Goal: Information Seeking & Learning: Learn about a topic

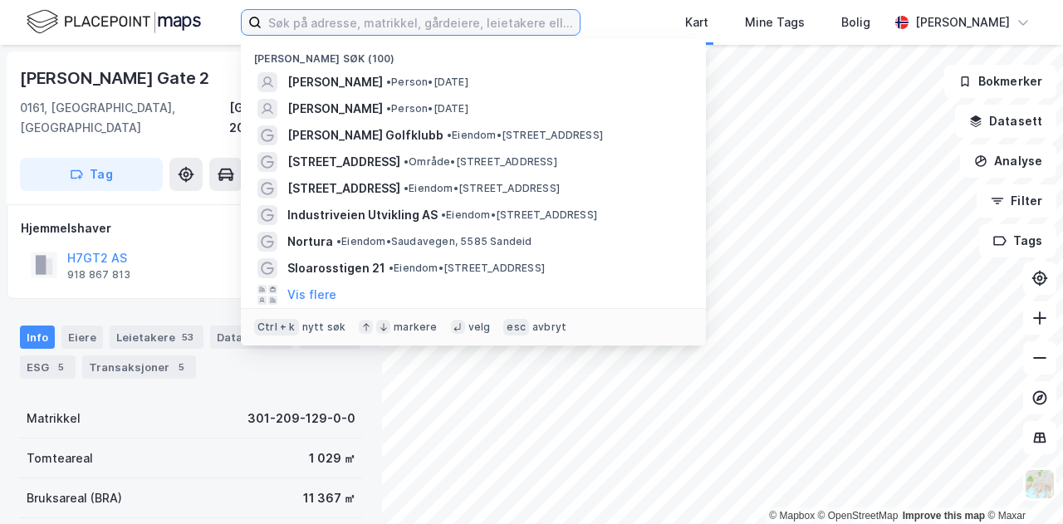
click at [340, 22] on input at bounding box center [421, 22] width 318 height 25
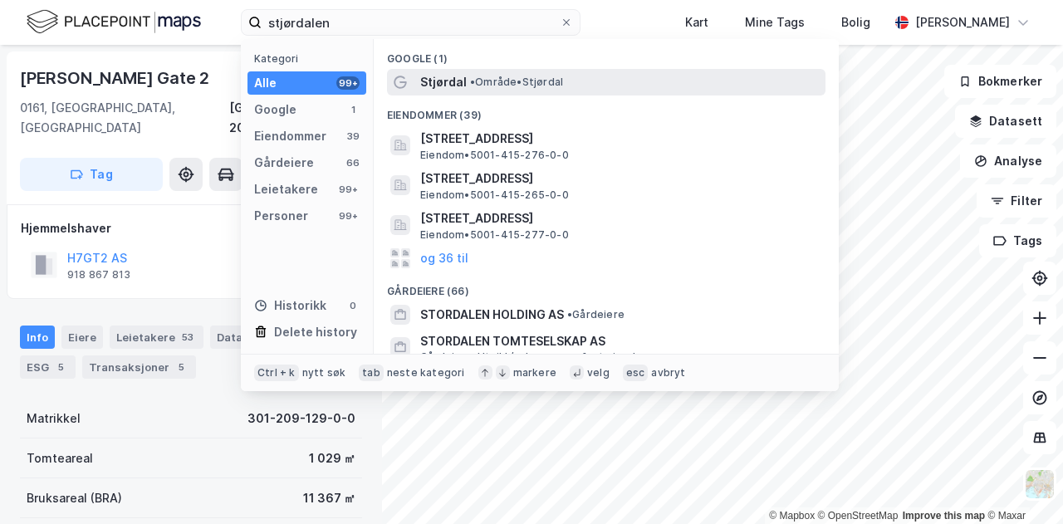
click at [448, 74] on span "Stjørdal" at bounding box center [443, 82] width 46 height 20
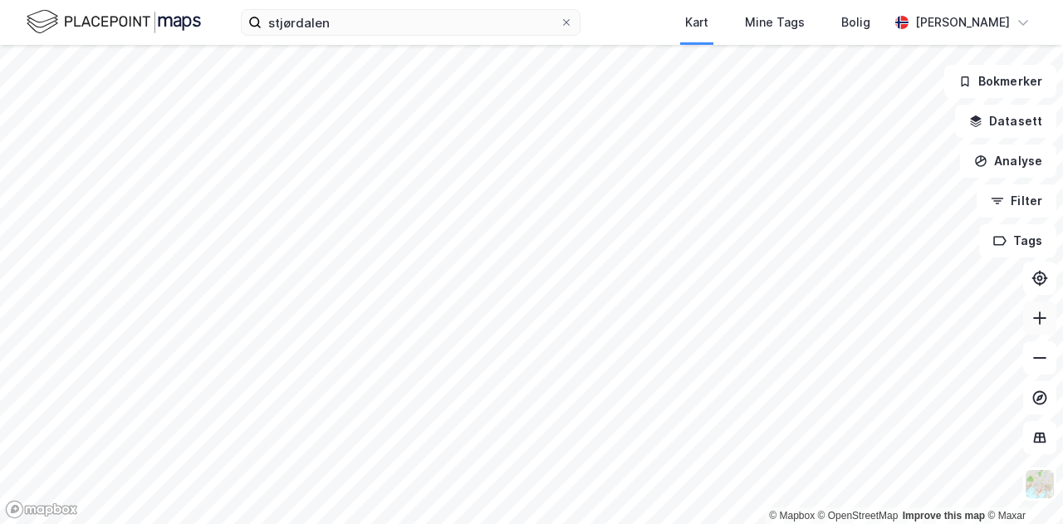
click at [1044, 324] on icon at bounding box center [1039, 318] width 17 height 17
click at [1039, 321] on icon at bounding box center [1040, 317] width 2 height 13
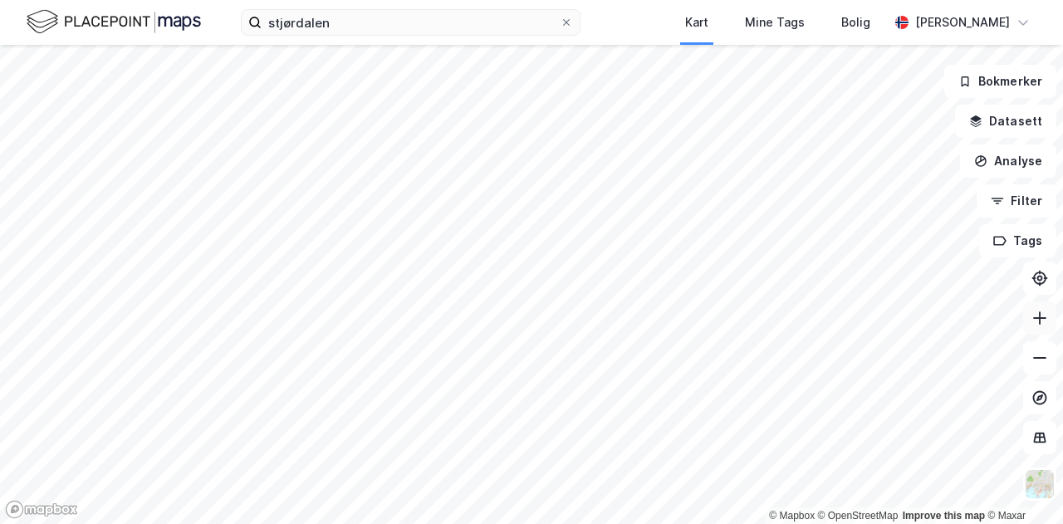
click at [1043, 320] on icon at bounding box center [1039, 318] width 17 height 17
click at [584, 0] on html "stjørdalen Kart Mine Tags Bolig [PERSON_NAME] © Mapbox © OpenStreetMap Improve …" at bounding box center [531, 262] width 1063 height 524
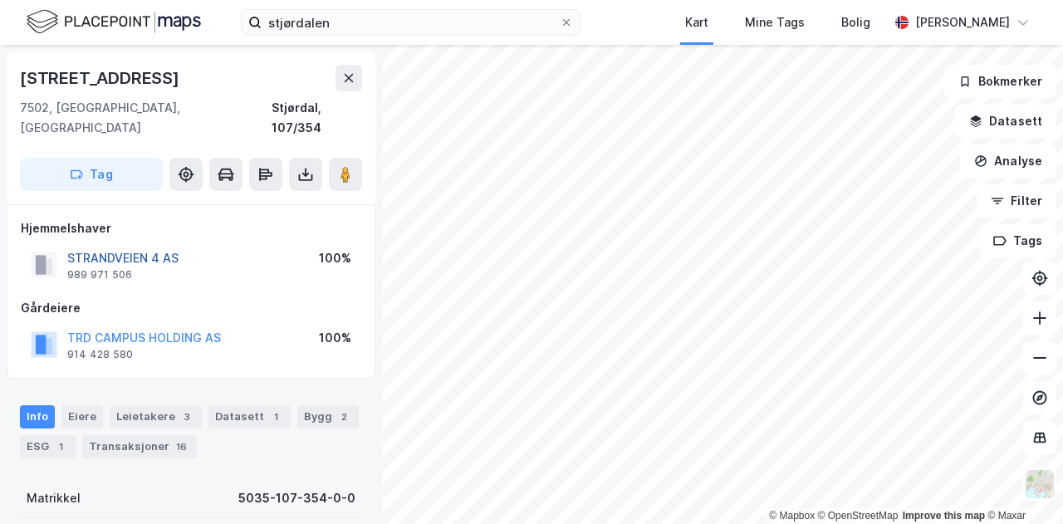
click at [0, 0] on button "STRANDVEIEN 4 AS" at bounding box center [0, 0] width 0 height 0
click at [1043, 323] on icon at bounding box center [1039, 318] width 17 height 17
click at [0, 0] on button "STRANDVEIEN 4 AS" at bounding box center [0, 0] width 0 height 0
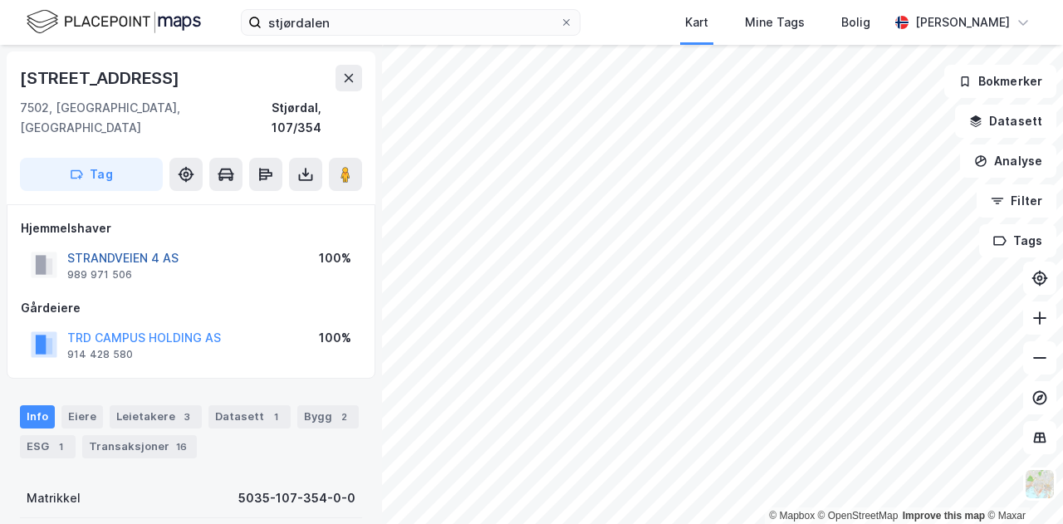
click at [0, 0] on button "STRANDVEIEN 4 AS" at bounding box center [0, 0] width 0 height 0
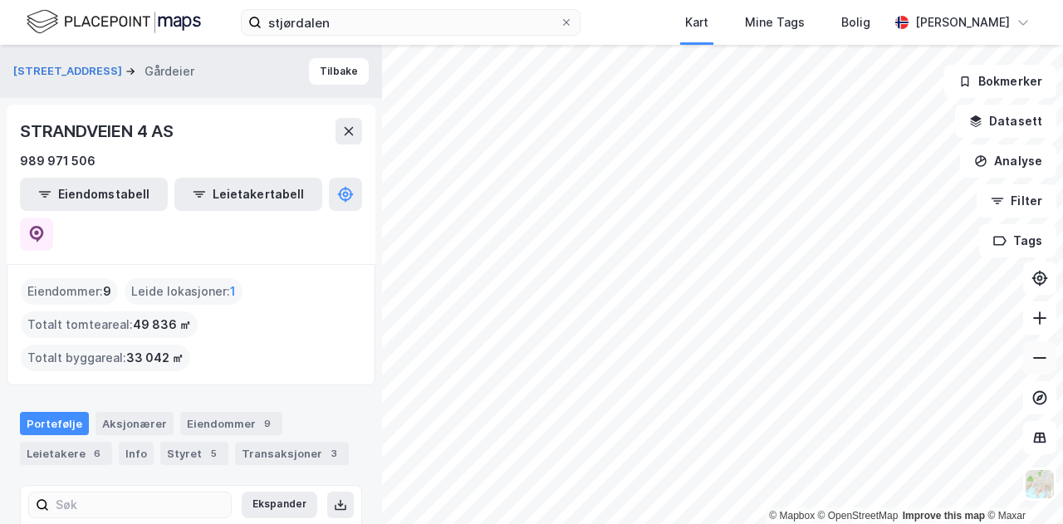
click at [1048, 361] on button at bounding box center [1039, 357] width 33 height 33
click at [1046, 359] on icon at bounding box center [1039, 358] width 17 height 17
click at [1050, 320] on button at bounding box center [1039, 317] width 33 height 33
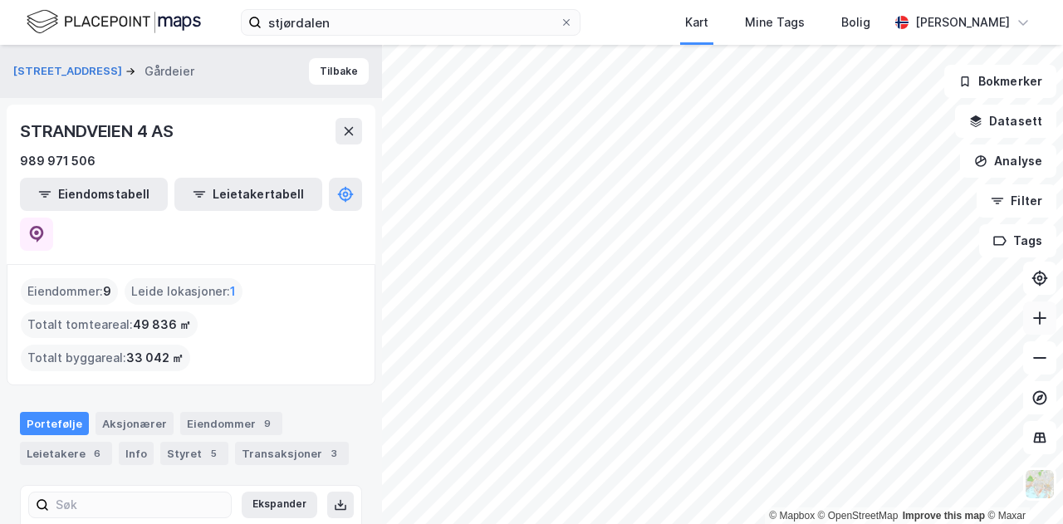
click at [1044, 320] on icon at bounding box center [1039, 318] width 17 height 17
click at [1038, 359] on icon at bounding box center [1039, 358] width 17 height 17
click at [1044, 322] on icon at bounding box center [1039, 318] width 17 height 17
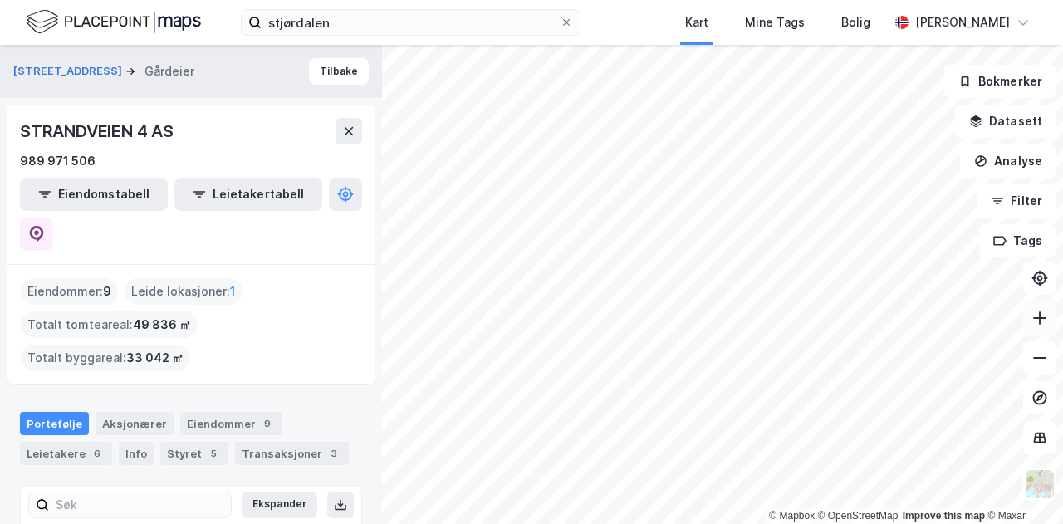
click at [1044, 322] on icon at bounding box center [1039, 318] width 17 height 17
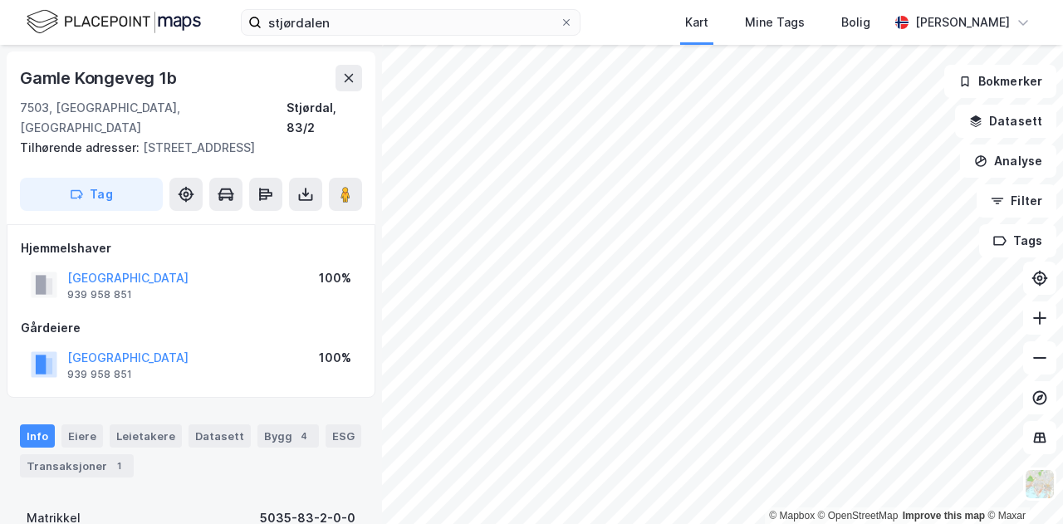
click at [403, 44] on div "stjørdalen Kart Mine Tags Bolig [PERSON_NAME]" at bounding box center [531, 22] width 1063 height 45
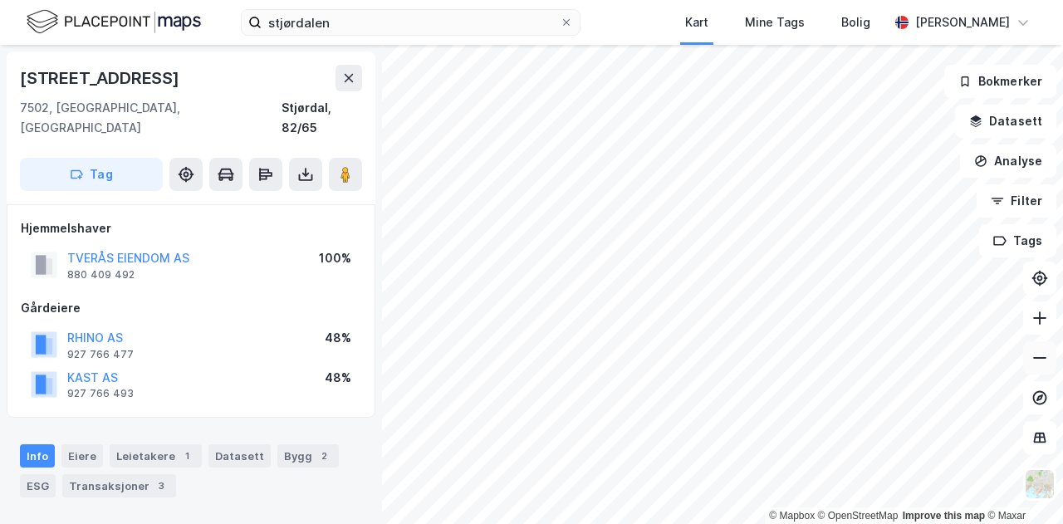
click at [1051, 366] on button at bounding box center [1039, 357] width 33 height 33
click at [1049, 366] on button at bounding box center [1039, 357] width 33 height 33
click at [407, 19] on input "stjørdalen" at bounding box center [411, 22] width 298 height 25
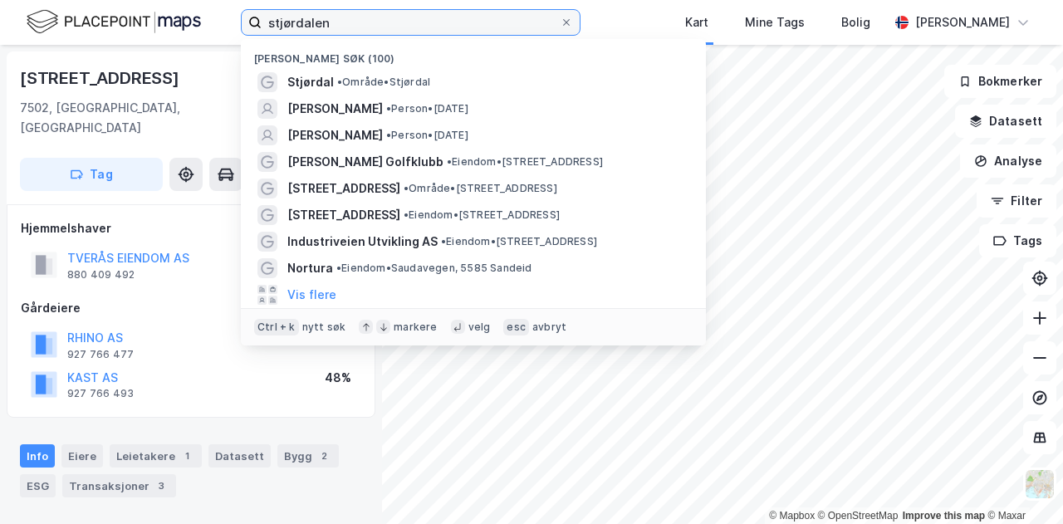
click at [407, 19] on input "stjørdalen" at bounding box center [411, 22] width 298 height 25
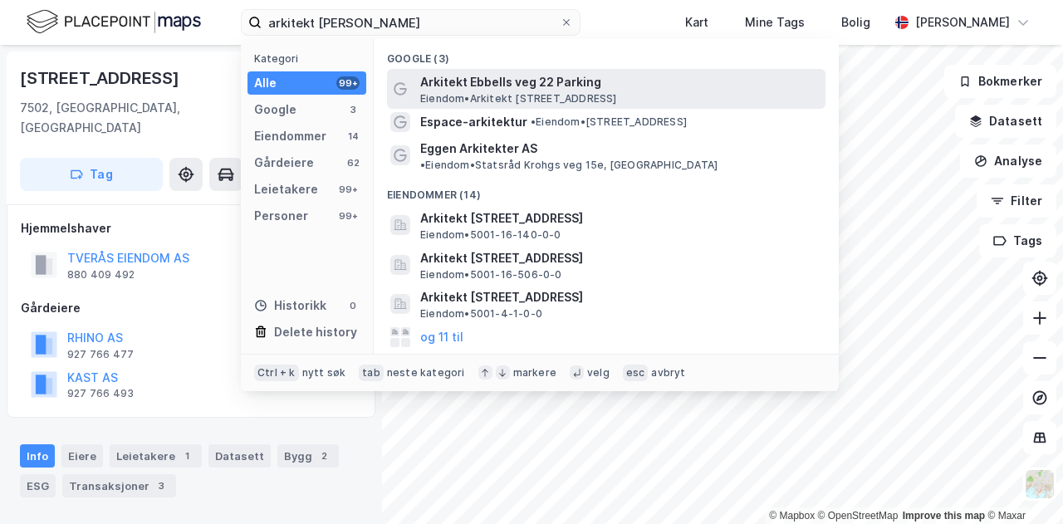
click at [478, 97] on span "Eiendom • Arkitekt [STREET_ADDRESS]" at bounding box center [518, 98] width 197 height 13
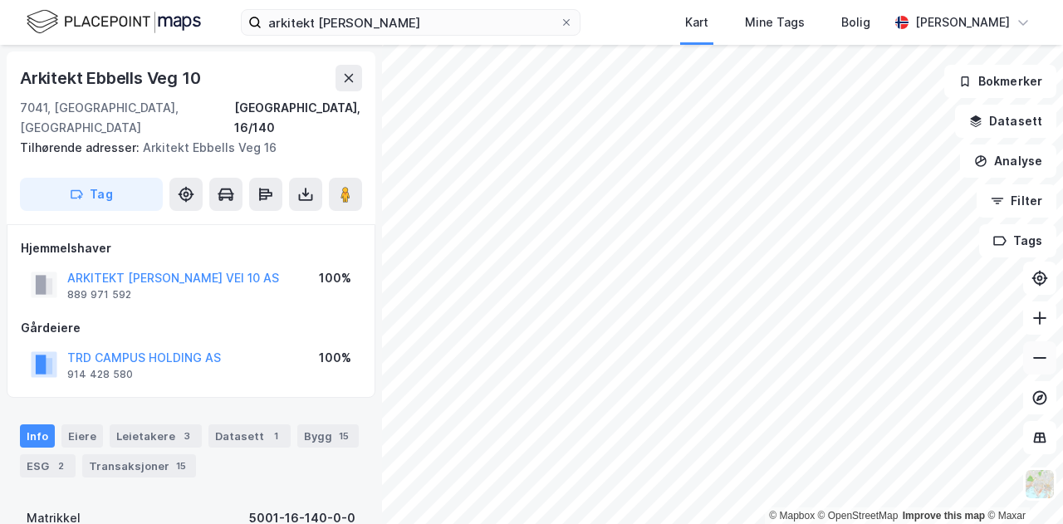
click at [1041, 354] on icon at bounding box center [1039, 358] width 17 height 17
click at [864, 0] on html "arkitekt ebbels Kart Mine Tags Bolig [PERSON_NAME] © Mapbox © OpenStreetMap Imp…" at bounding box center [531, 262] width 1063 height 524
click at [1039, 323] on icon at bounding box center [1040, 317] width 2 height 13
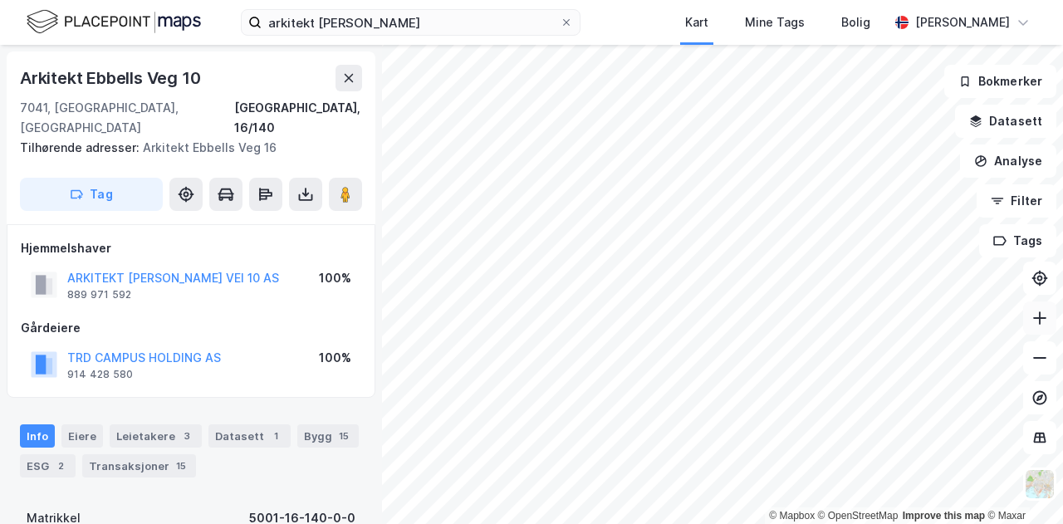
click at [1032, 318] on icon at bounding box center [1039, 318] width 17 height 17
click at [1034, 327] on button at bounding box center [1039, 317] width 33 height 33
click at [0, 0] on button "ARKITEKT [PERSON_NAME] VEI 10 AS" at bounding box center [0, 0] width 0 height 0
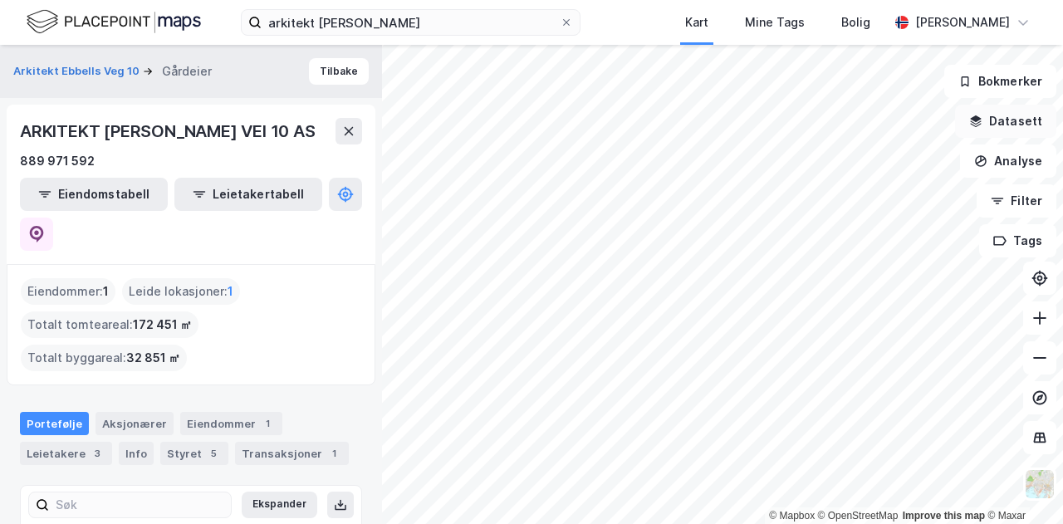
click at [1021, 115] on button "Datasett" at bounding box center [1005, 121] width 101 height 33
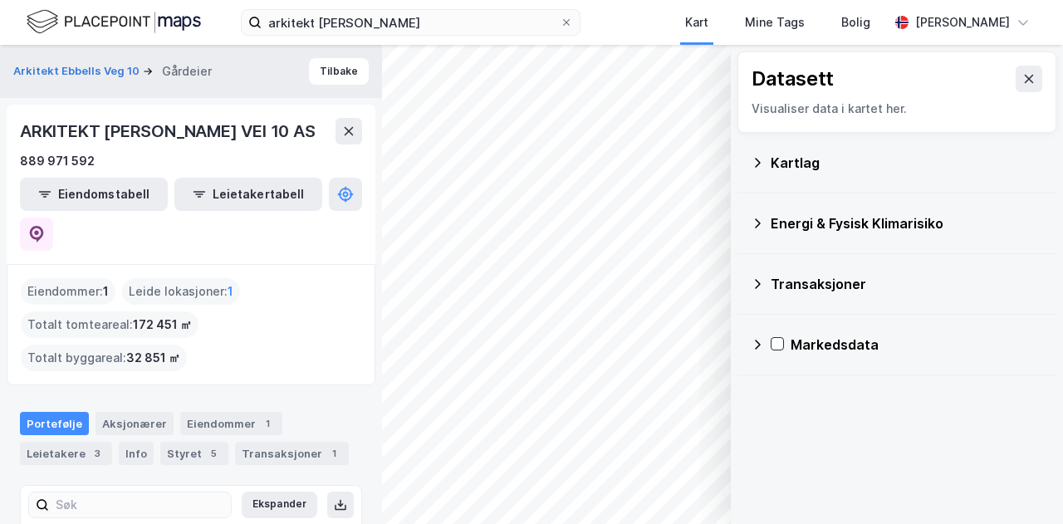
click at [760, 154] on div "Kartlag" at bounding box center [897, 163] width 292 height 40
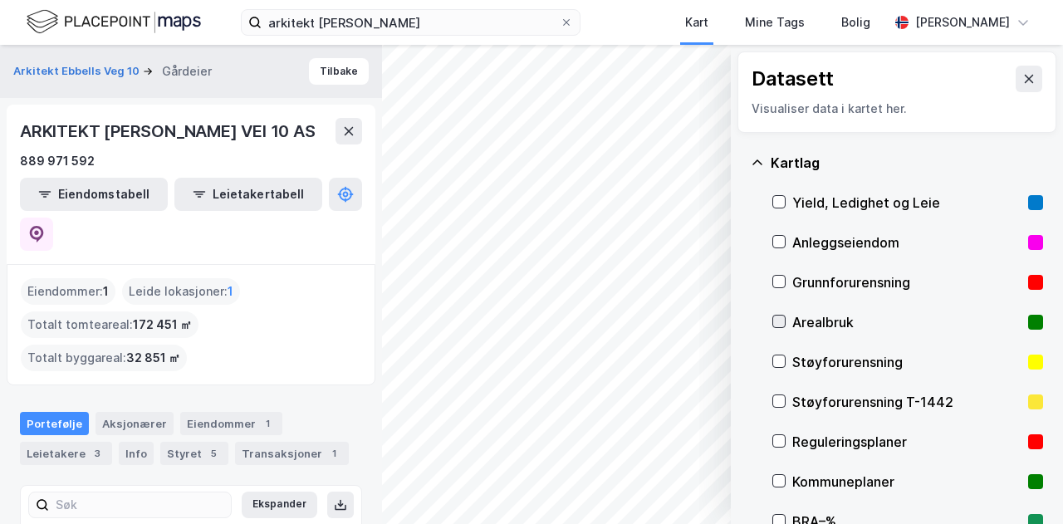
click at [779, 323] on icon at bounding box center [779, 321] width 12 height 12
click at [1022, 76] on icon at bounding box center [1028, 78] width 13 height 13
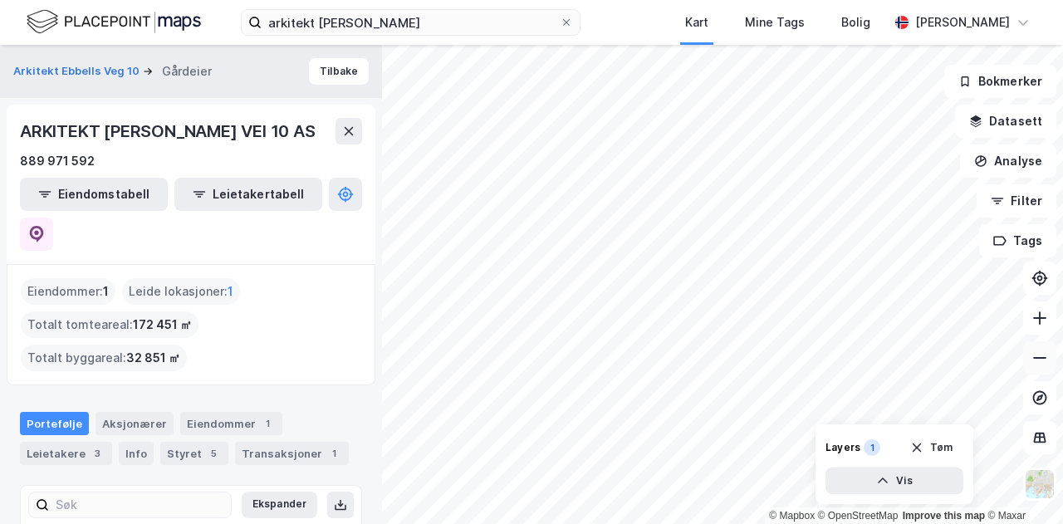
click at [1044, 350] on icon at bounding box center [1039, 358] width 17 height 17
click at [1046, 323] on icon at bounding box center [1039, 318] width 17 height 17
click at [1040, 355] on icon at bounding box center [1039, 358] width 17 height 17
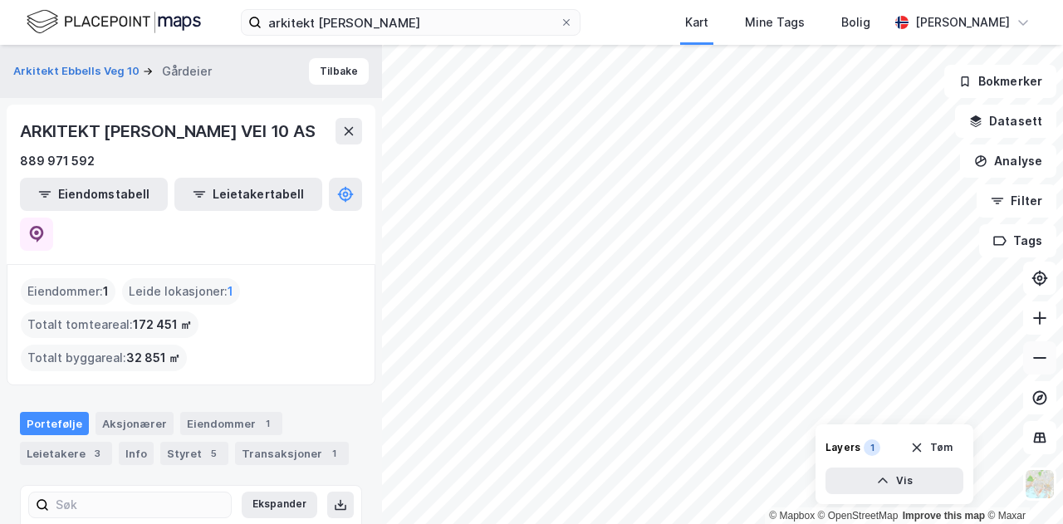
click at [1038, 353] on icon at bounding box center [1039, 358] width 17 height 17
click at [1036, 351] on icon at bounding box center [1039, 358] width 17 height 17
click at [1041, 313] on icon at bounding box center [1039, 318] width 17 height 17
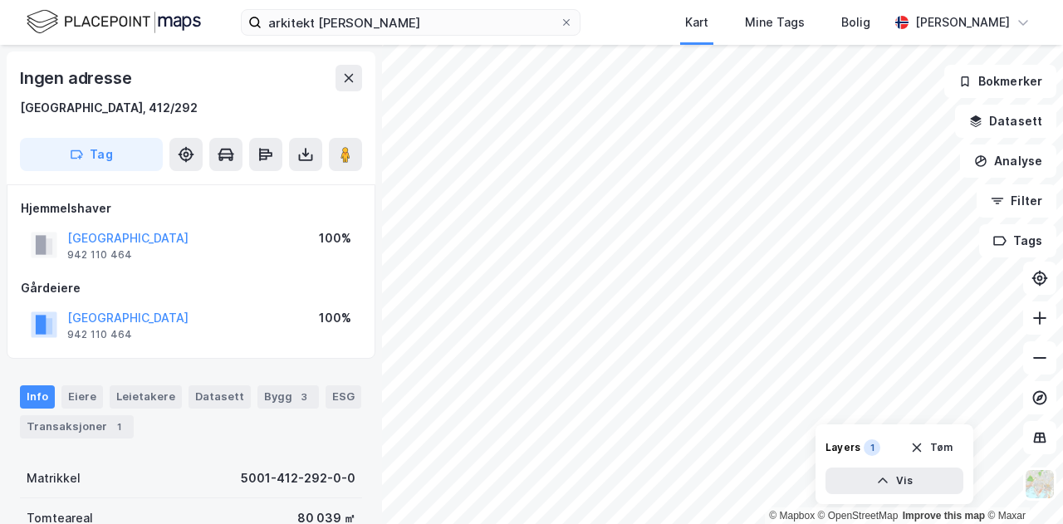
click at [671, 0] on html "arkitekt ebbels Kart Mine Tags Bolig [PERSON_NAME] © Mapbox © OpenStreetMap Imp…" at bounding box center [531, 262] width 1063 height 524
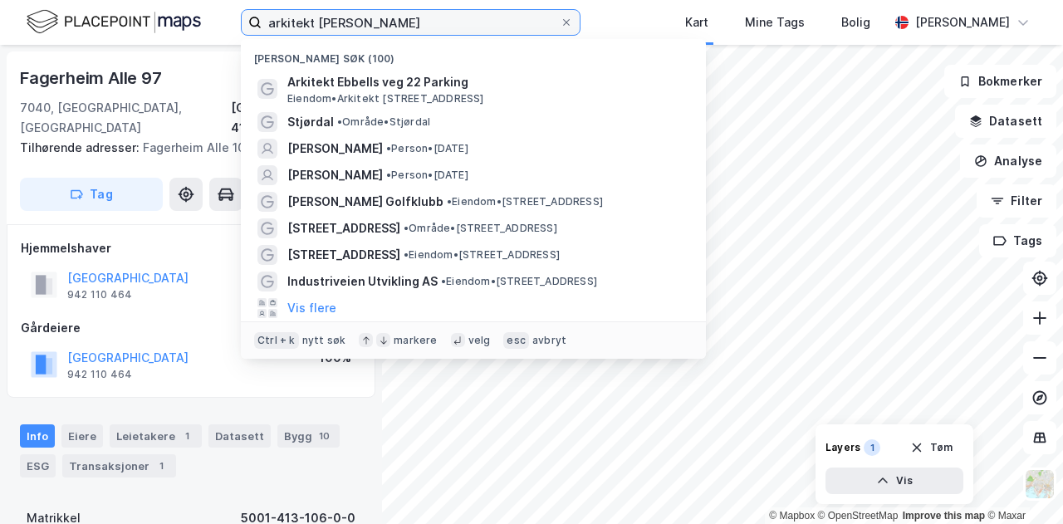
click at [497, 16] on input "arkitekt [PERSON_NAME]" at bounding box center [411, 22] width 298 height 25
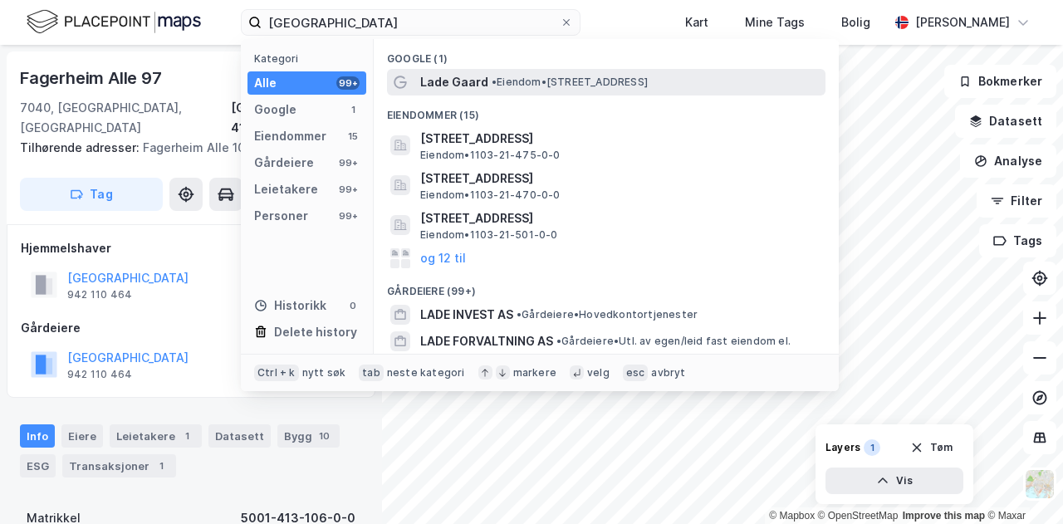
click at [483, 77] on span "Lade Gaard" at bounding box center [454, 82] width 68 height 20
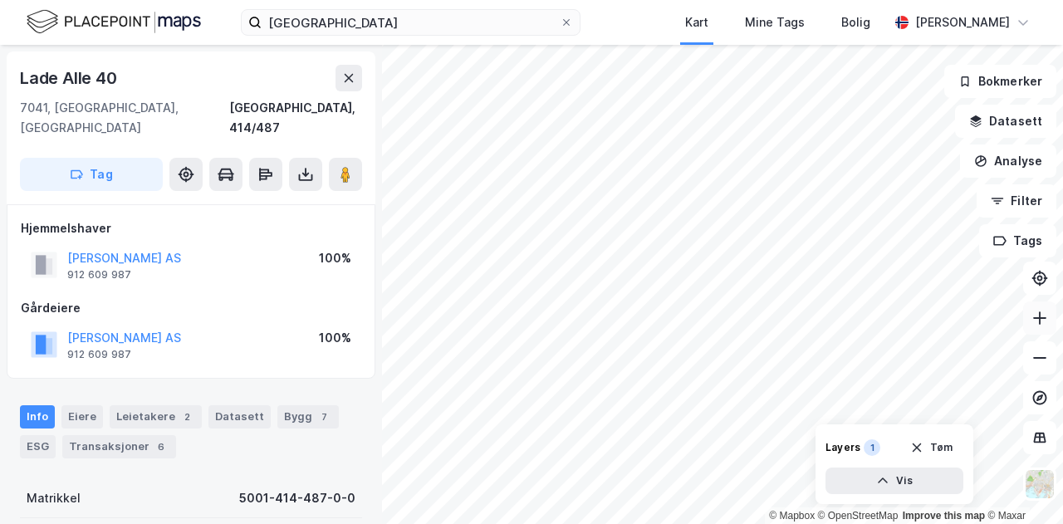
click at [1033, 310] on icon at bounding box center [1039, 318] width 17 height 17
click at [1032, 364] on icon at bounding box center [1039, 358] width 17 height 17
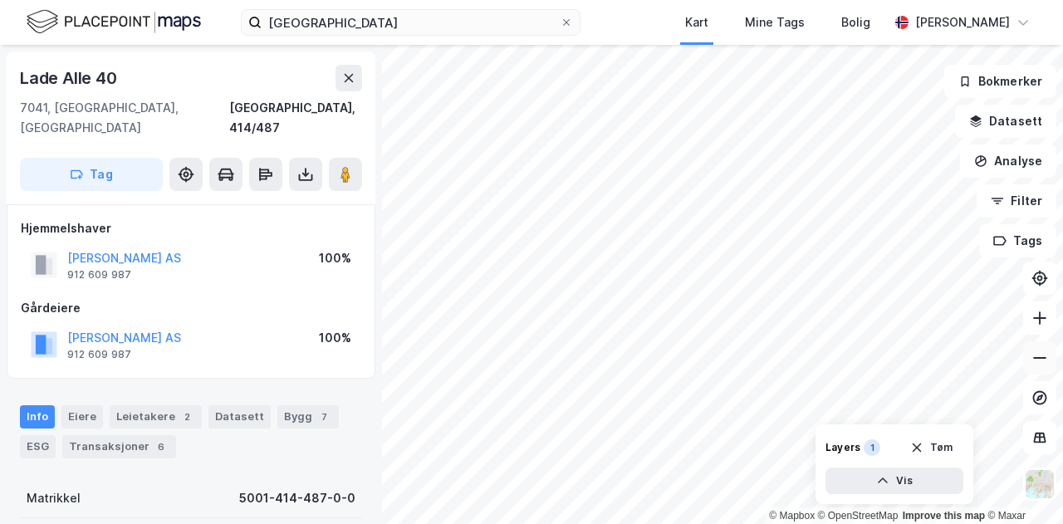
click at [1032, 364] on icon at bounding box center [1039, 358] width 17 height 17
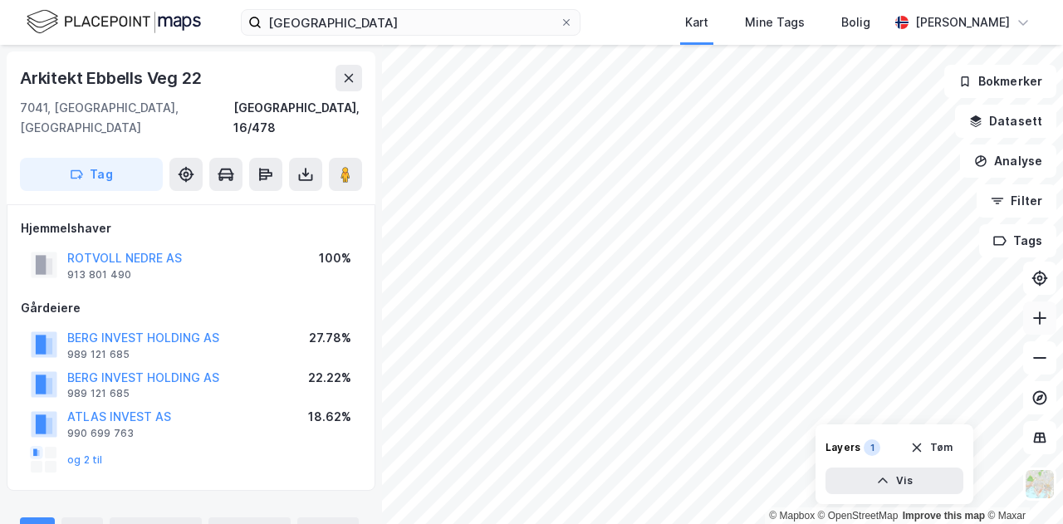
click at [1039, 320] on icon at bounding box center [1040, 317] width 2 height 13
click at [1039, 353] on icon at bounding box center [1039, 358] width 17 height 17
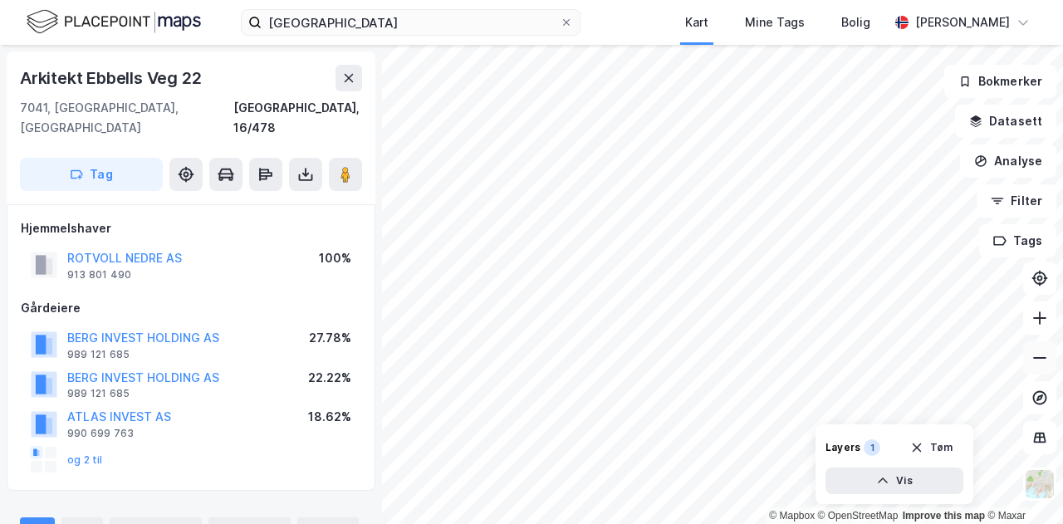
click at [1039, 353] on icon at bounding box center [1039, 358] width 17 height 17
click at [1034, 325] on icon at bounding box center [1039, 318] width 17 height 17
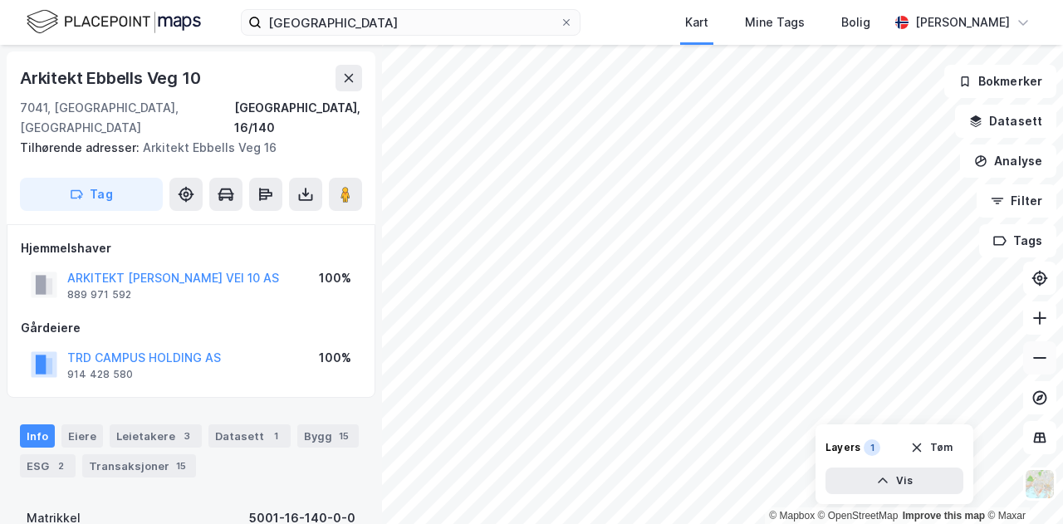
click at [1048, 353] on button at bounding box center [1039, 357] width 33 height 33
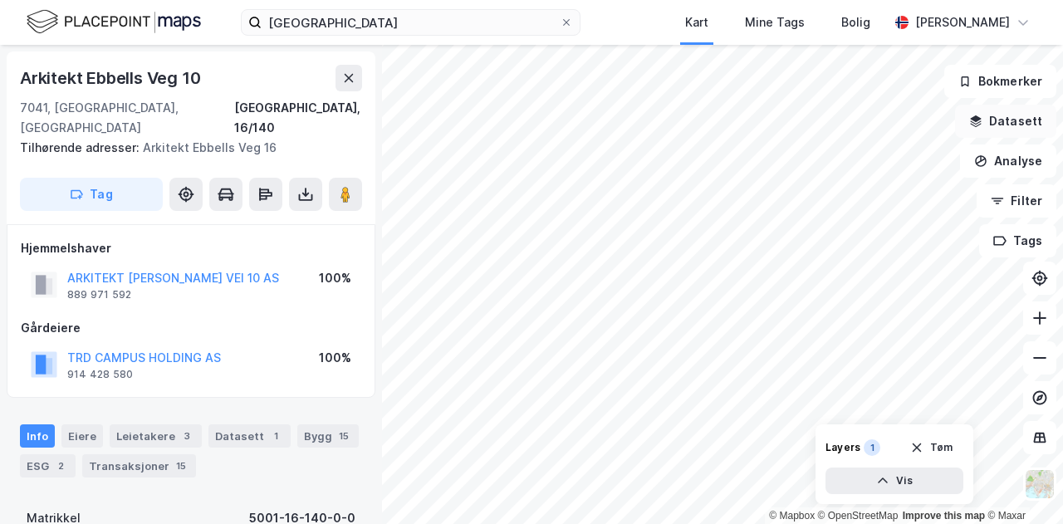
click at [1015, 132] on button "Datasett" at bounding box center [1005, 121] width 101 height 33
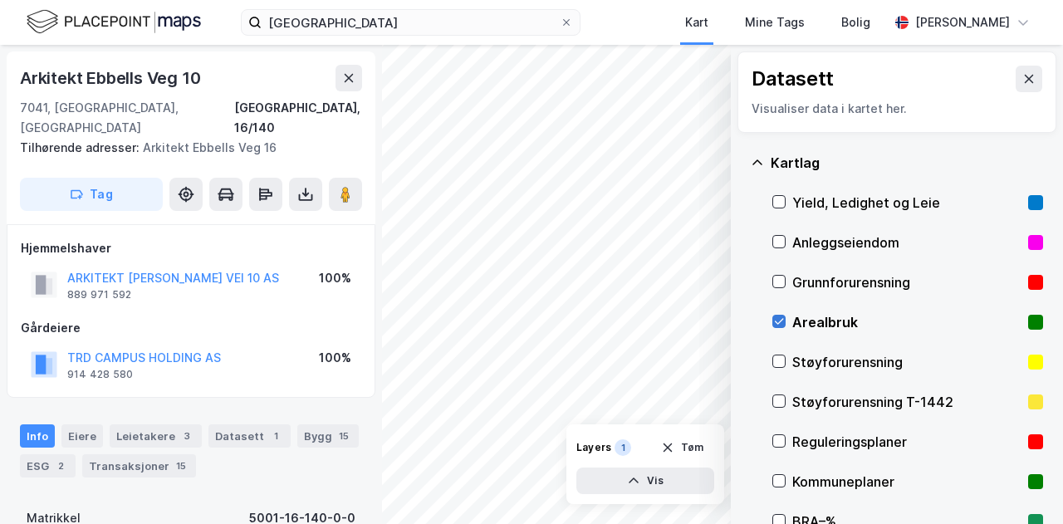
click at [778, 316] on icon at bounding box center [779, 321] width 12 height 12
click at [760, 161] on icon at bounding box center [757, 162] width 13 height 13
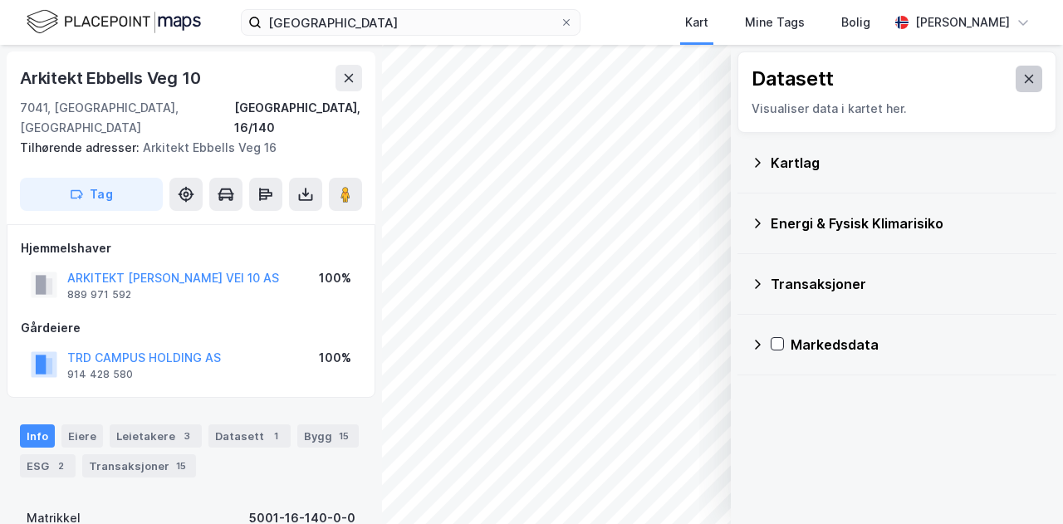
click at [1023, 82] on button at bounding box center [1028, 79] width 27 height 27
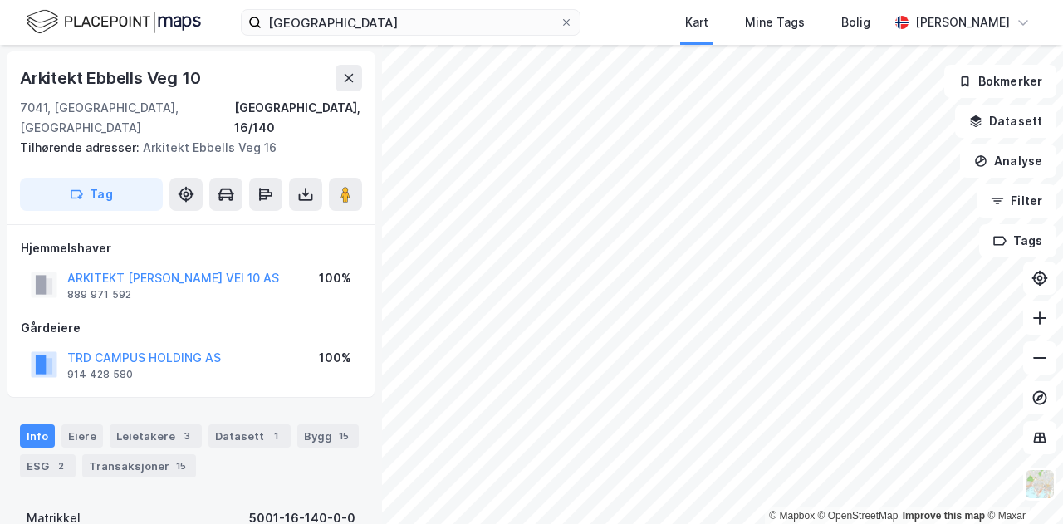
click at [292, 285] on div "© Mapbox © OpenStreetMap Improve this map © Maxar Arkitekt [STREET_ADDRESS], 16…" at bounding box center [531, 284] width 1063 height 479
click at [1034, 308] on button at bounding box center [1039, 317] width 33 height 33
click at [1032, 308] on button at bounding box center [1039, 317] width 33 height 33
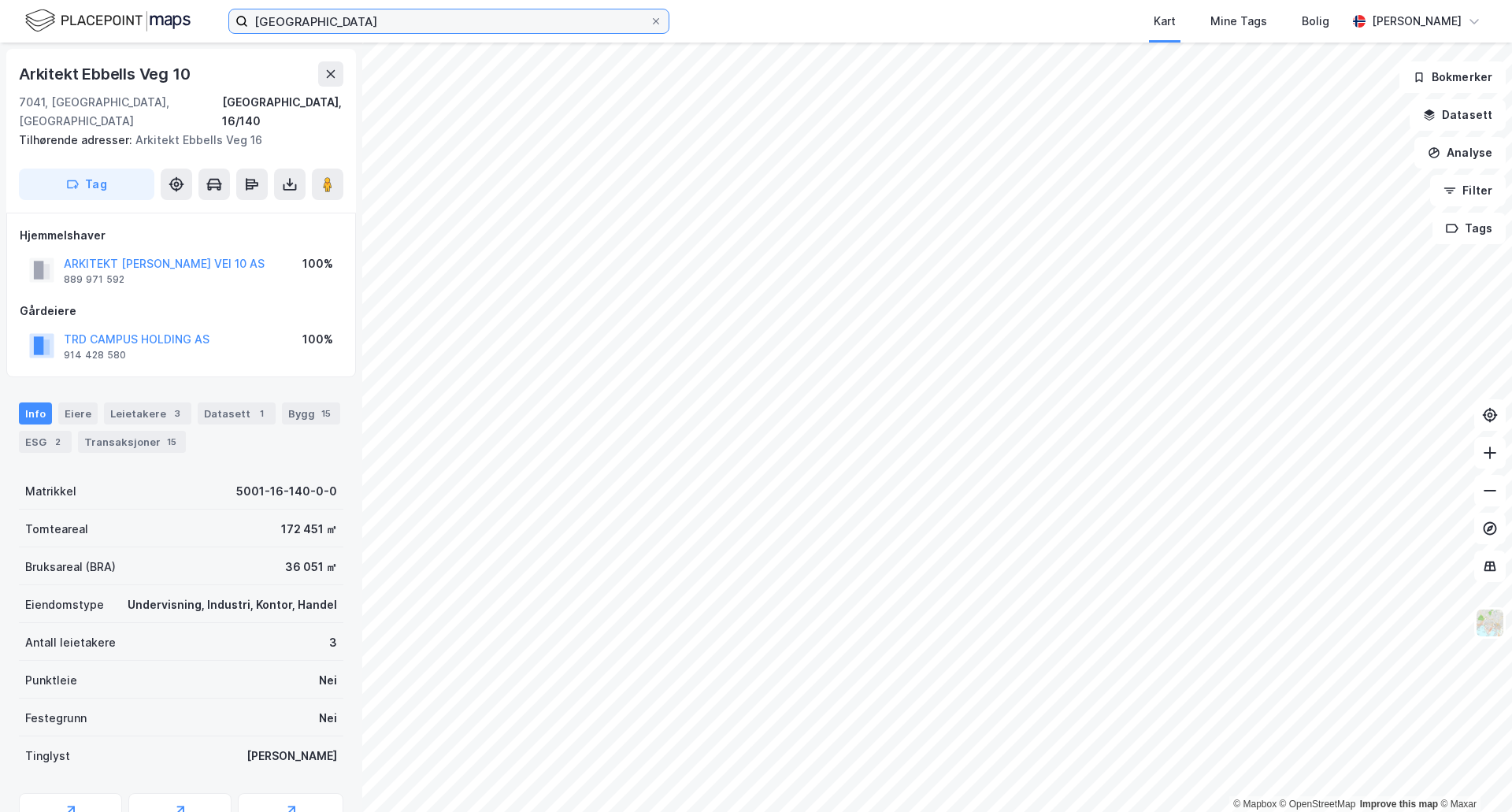
click at [374, 26] on input "[GEOGRAPHIC_DATA]" at bounding box center [449, 21] width 401 height 24
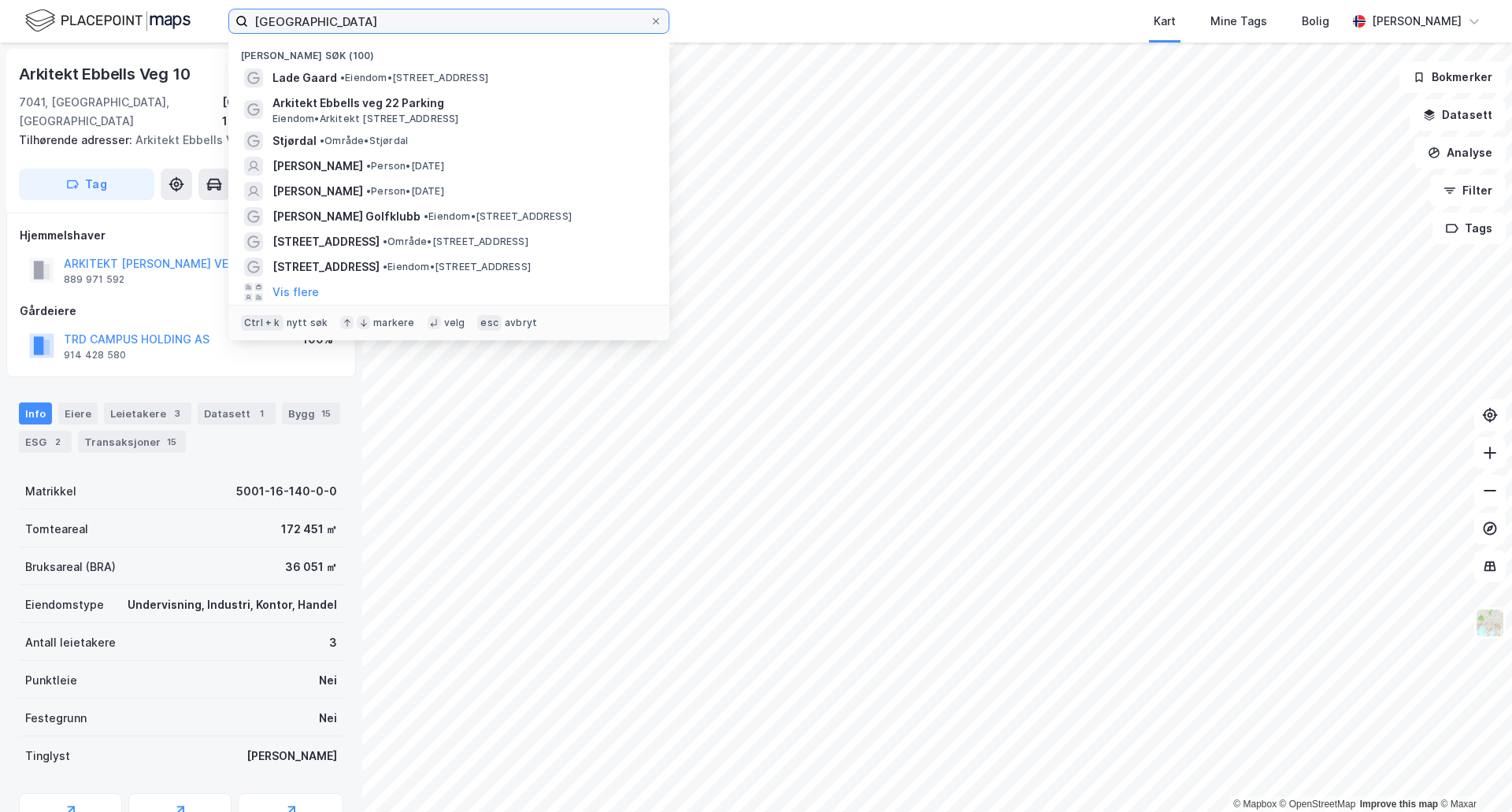
click at [374, 26] on input "[GEOGRAPHIC_DATA]" at bounding box center [449, 21] width 401 height 24
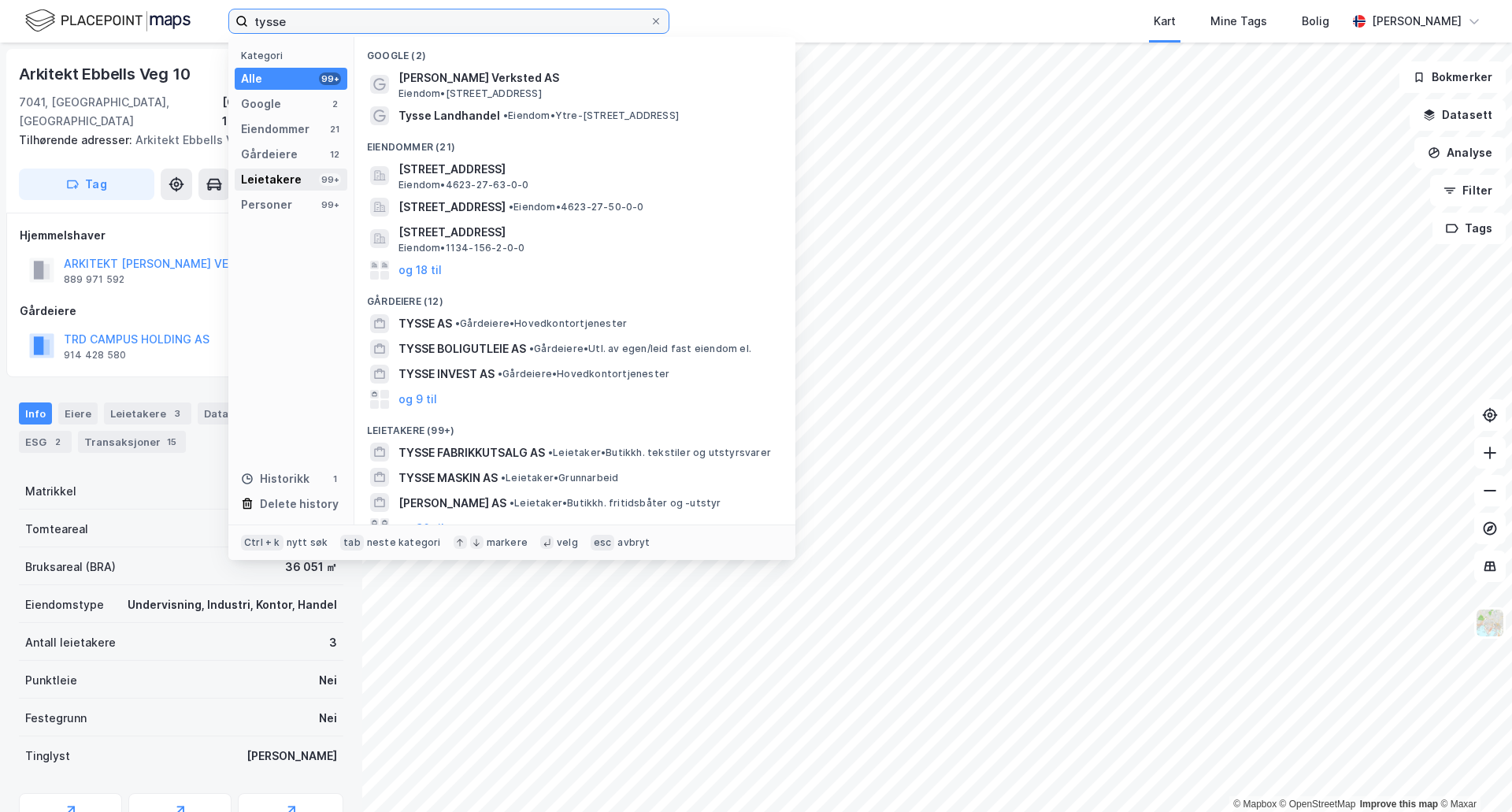
type input "tysse"
click at [267, 173] on div "Leietakere" at bounding box center [271, 179] width 61 height 19
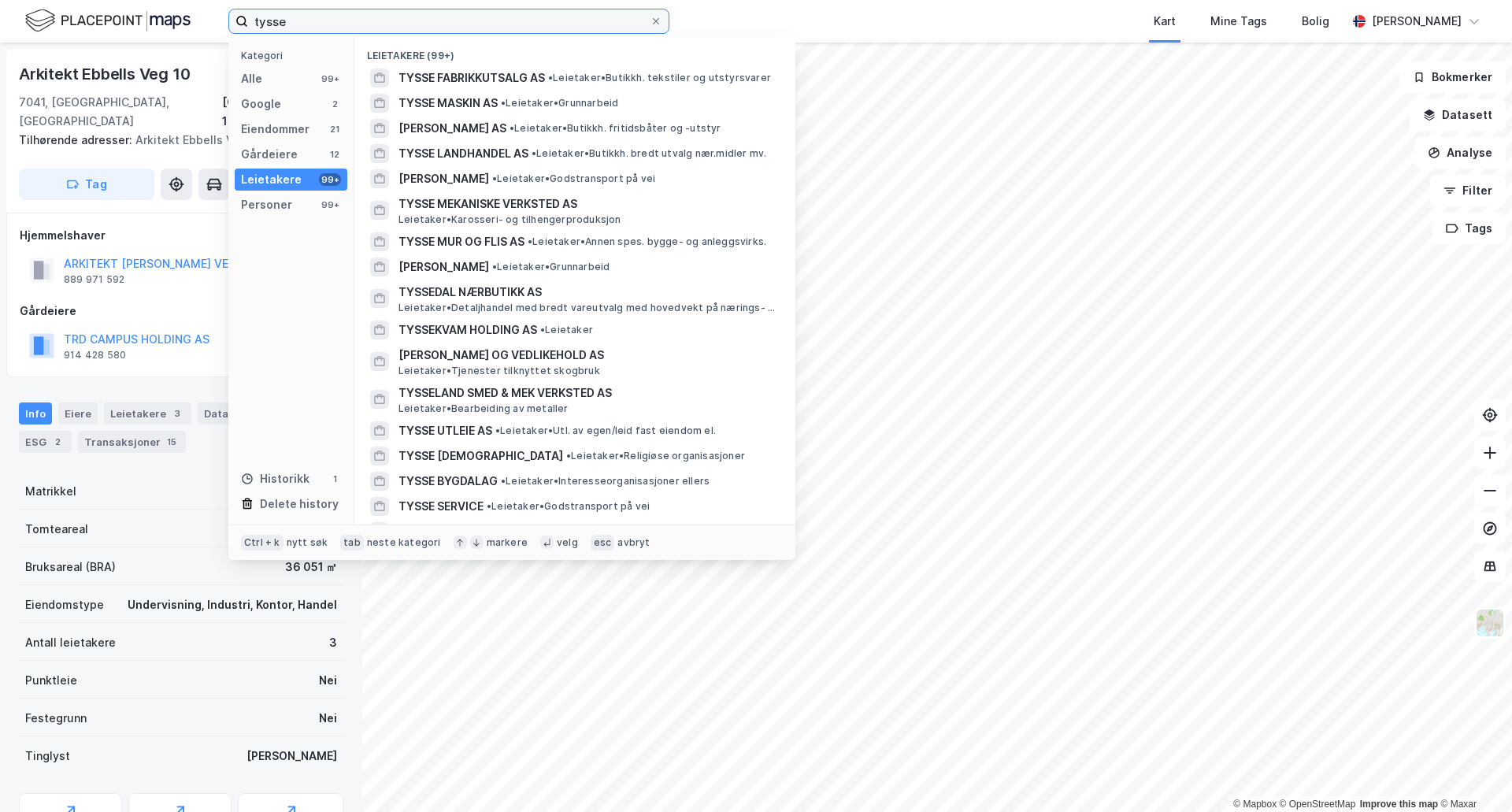
click at [361, 26] on input "tysse" at bounding box center [449, 21] width 401 height 24
click at [250, 73] on div "Alle" at bounding box center [251, 79] width 21 height 19
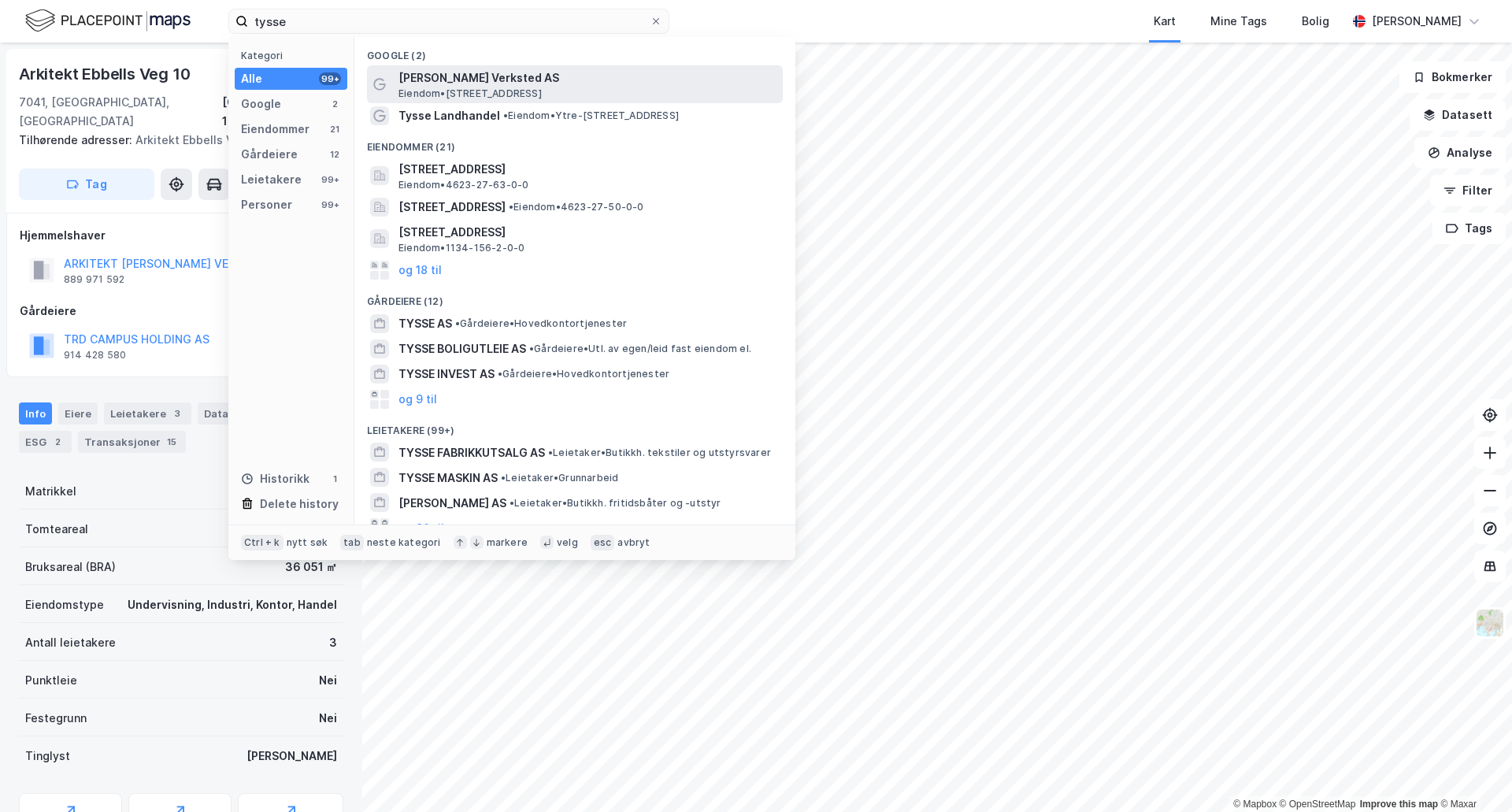
click at [428, 83] on span "[PERSON_NAME] Verksted AS" at bounding box center [587, 78] width 378 height 19
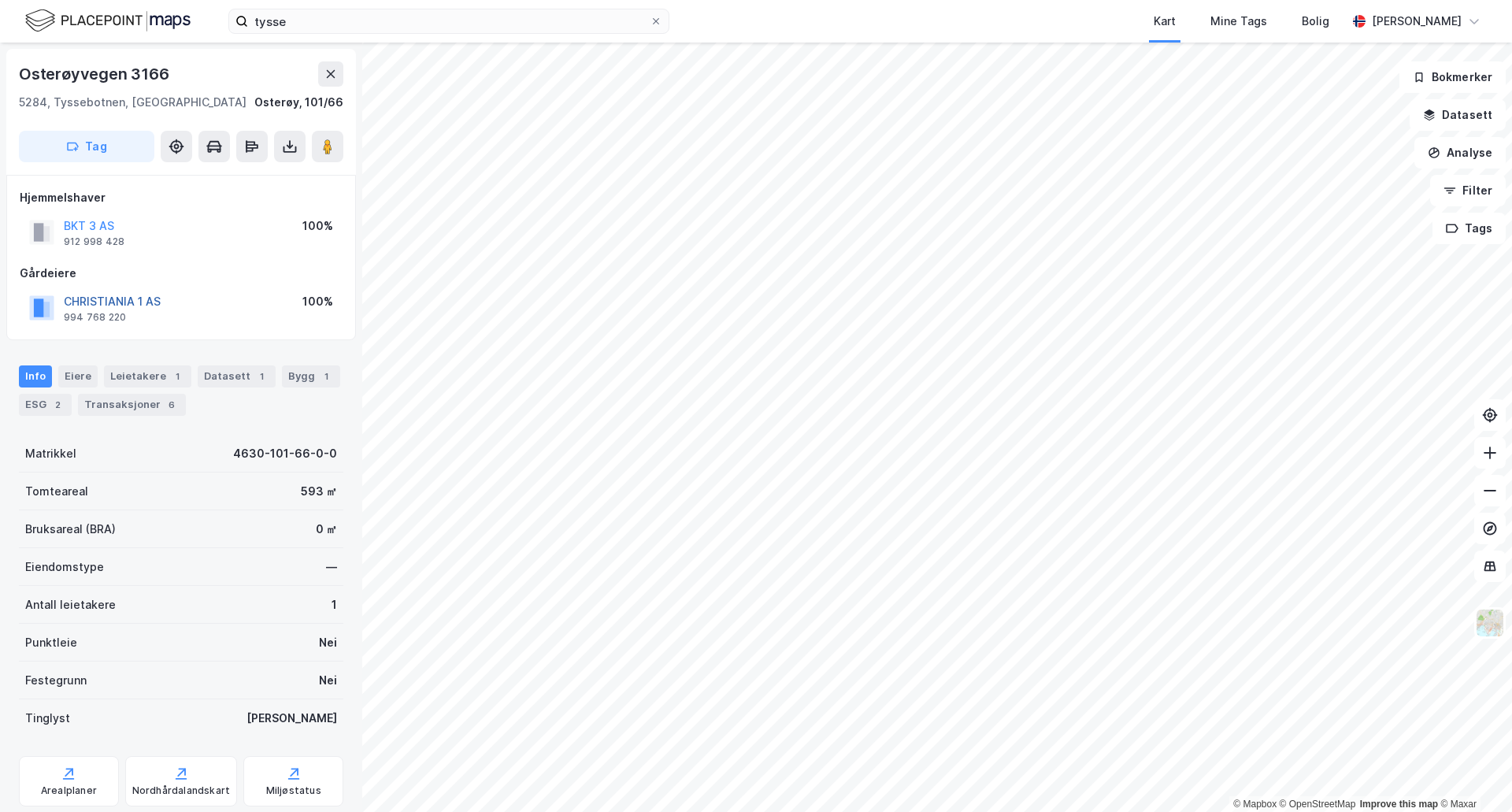
click at [0, 0] on button "CHRISTIANIA 1 AS" at bounding box center [0, 0] width 0 height 0
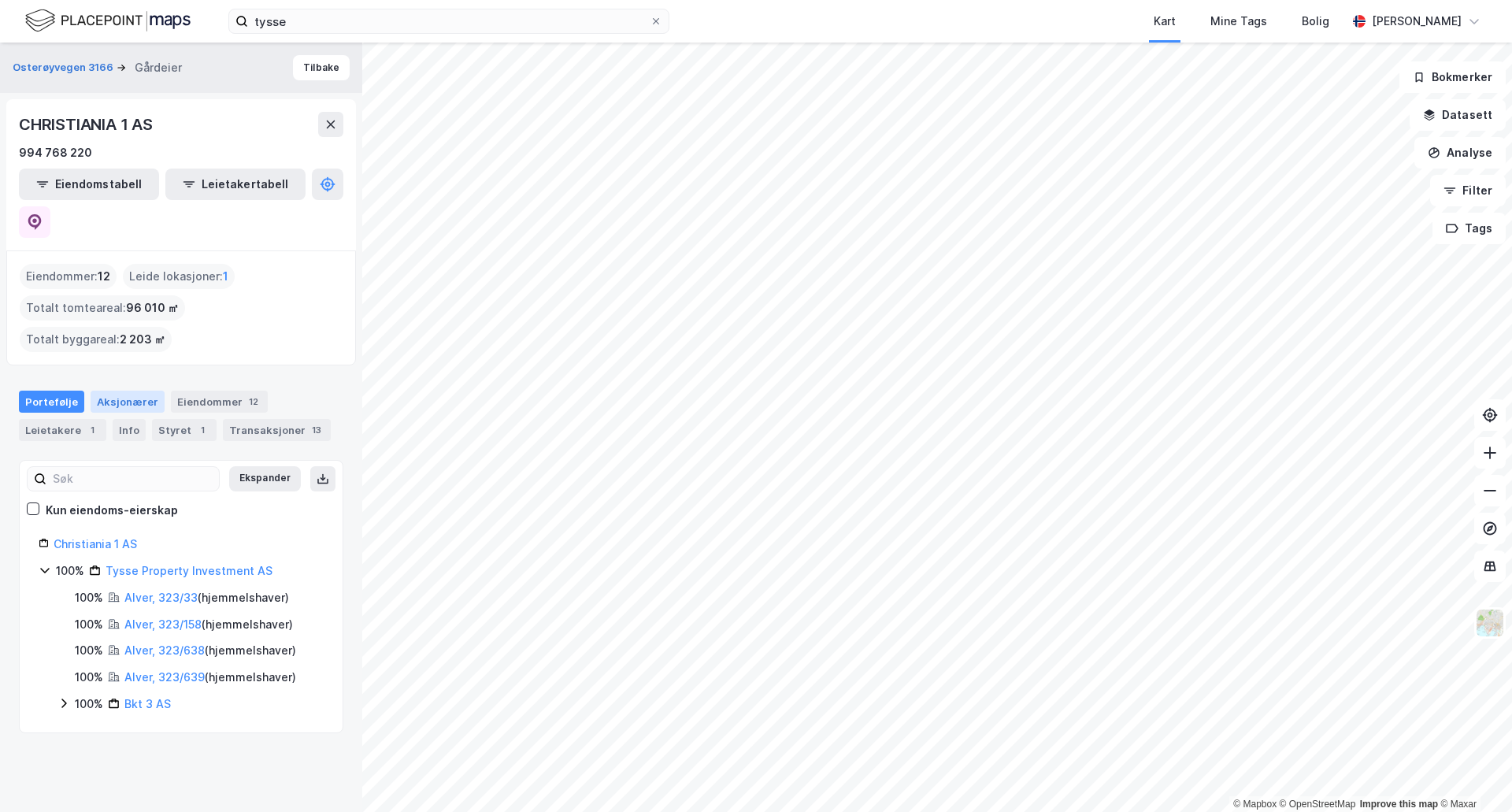
click at [131, 391] on div "Aksjonærer" at bounding box center [127, 401] width 74 height 22
